Goal: Transaction & Acquisition: Purchase product/service

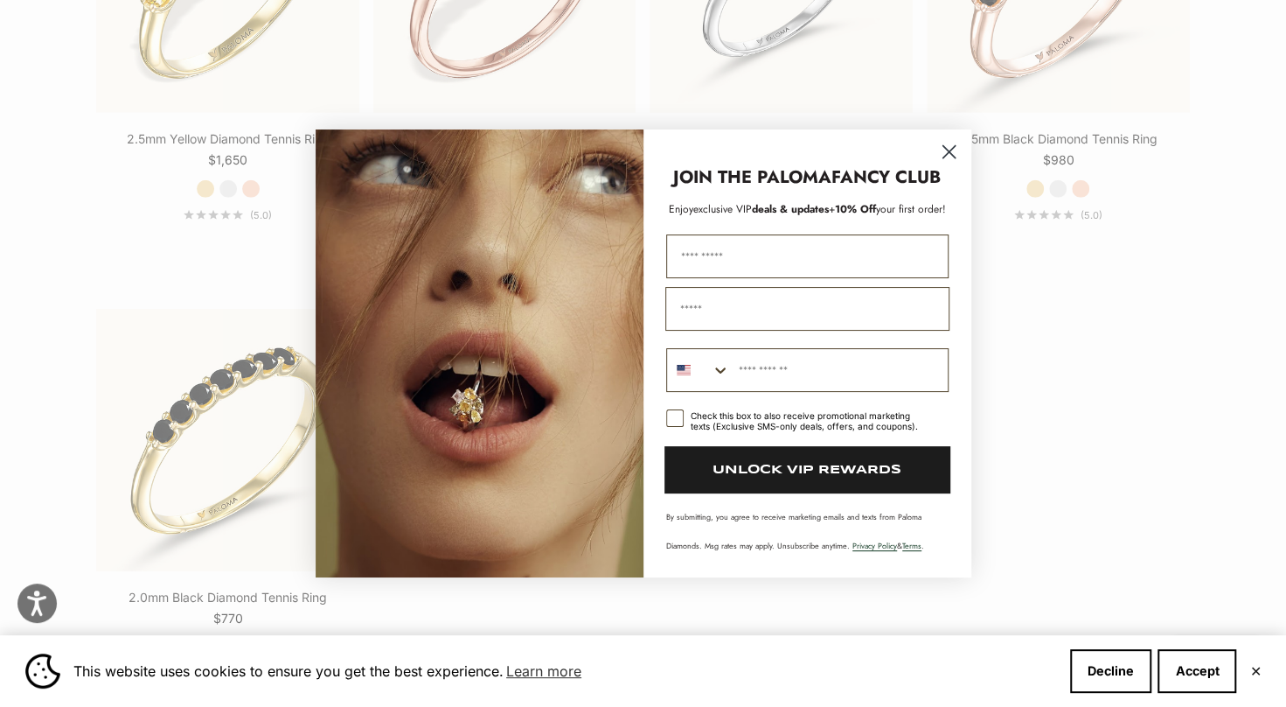
scroll to position [3008, 0]
click at [947, 147] on circle "Close dialog" at bounding box center [948, 151] width 29 height 29
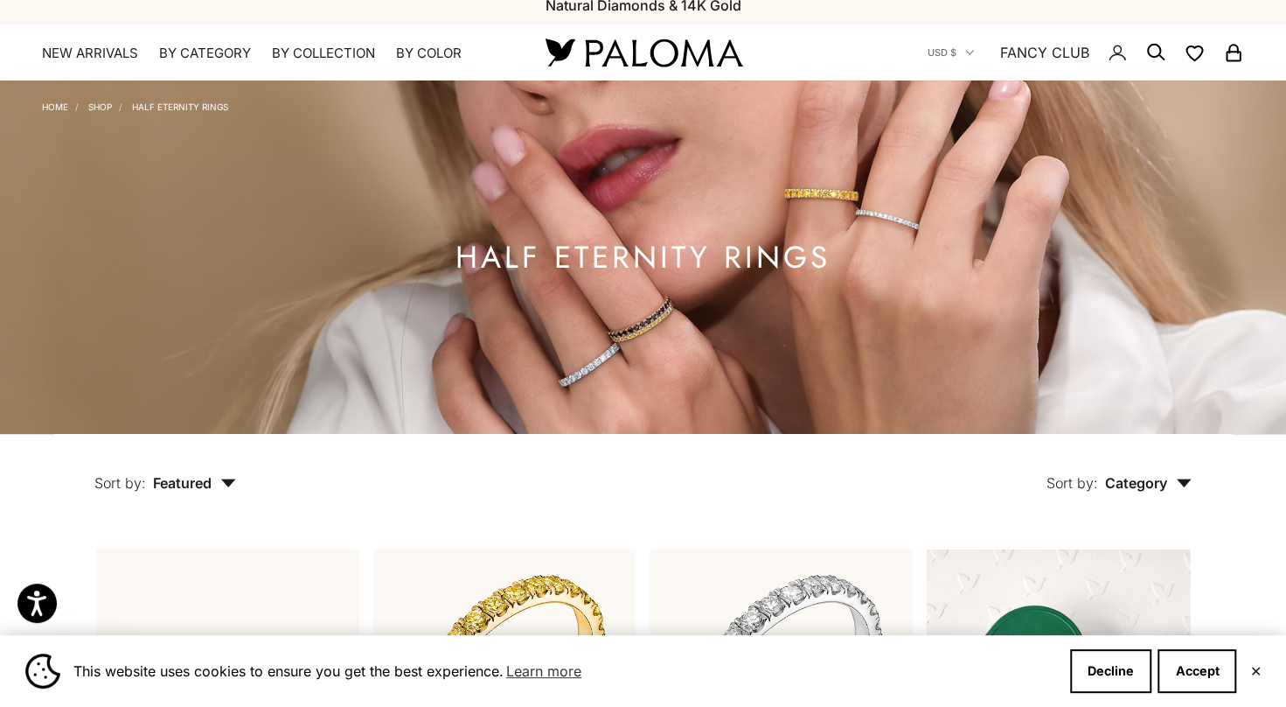
scroll to position [0, 0]
